Goal: Information Seeking & Learning: Learn about a topic

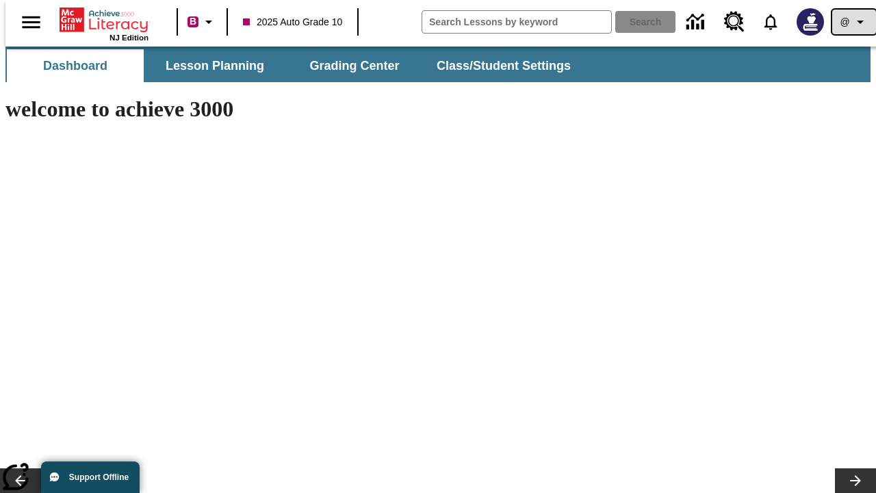
click at [852, 22] on icon "Profile/Settings" at bounding box center [860, 22] width 16 height 16
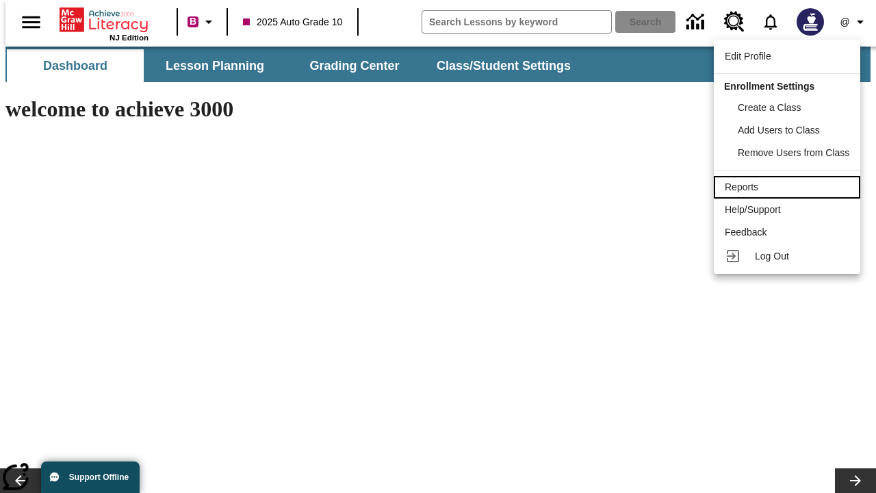
click at [789, 187] on div "Reports" at bounding box center [787, 187] width 125 height 14
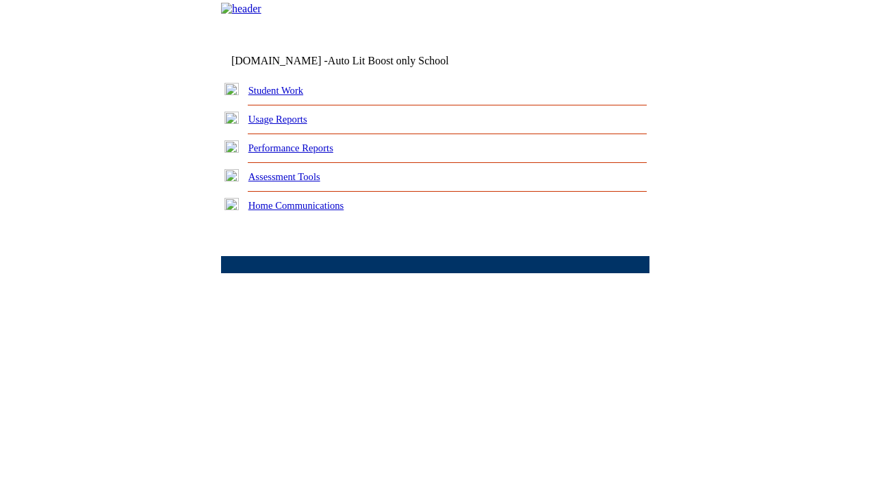
click at [305, 153] on link "Performance Reports" at bounding box center [290, 147] width 85 height 11
click at [0, 0] on link "How are my students performing on reading skills?" at bounding box center [0, 0] width 0 height 0
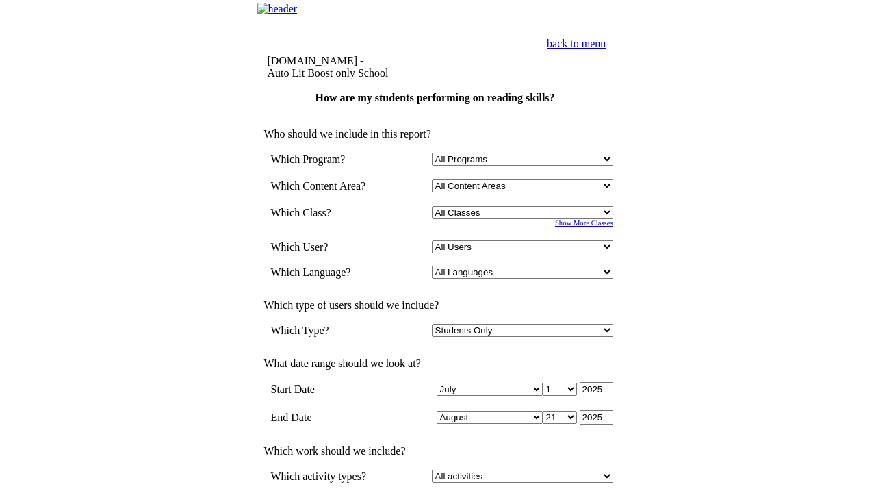
select select "4"
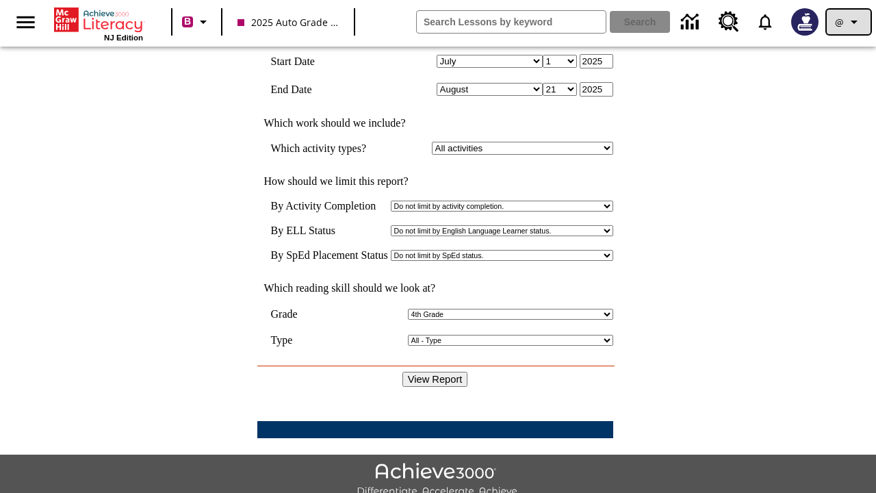
click at [849, 22] on icon "Profile/Settings" at bounding box center [854, 22] width 16 height 16
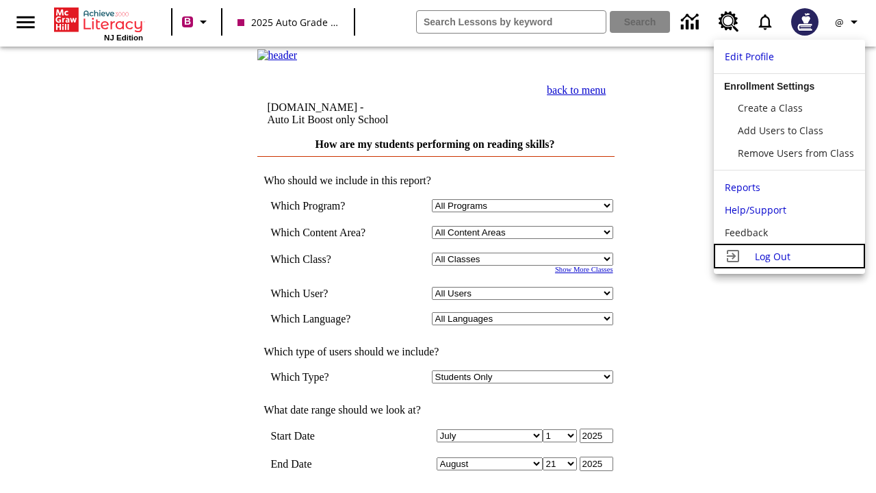
click at [789, 256] on span "Log Out" at bounding box center [773, 256] width 36 height 13
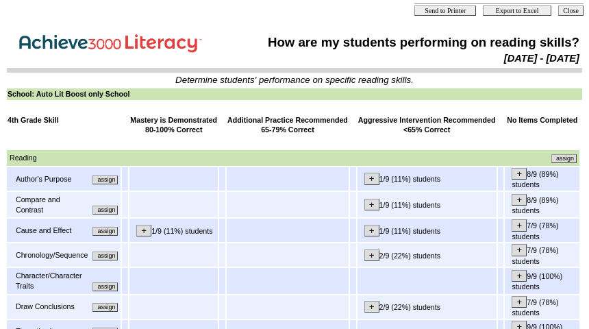
click at [110, 183] on input "assign" at bounding box center [104, 179] width 25 height 9
